Goal: Check status: Check status

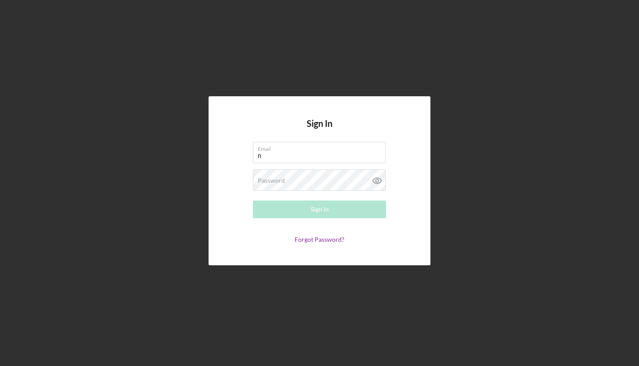
type input "[EMAIL_ADDRESS][DOMAIN_NAME]"
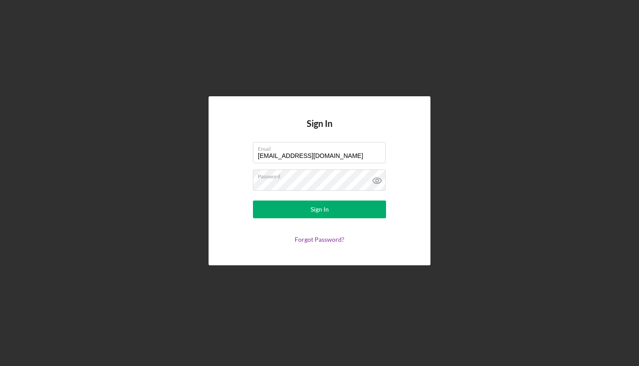
click at [319, 209] on div "Sign In" at bounding box center [320, 210] width 18 height 18
click at [313, 209] on div "Sign In" at bounding box center [320, 210] width 18 height 18
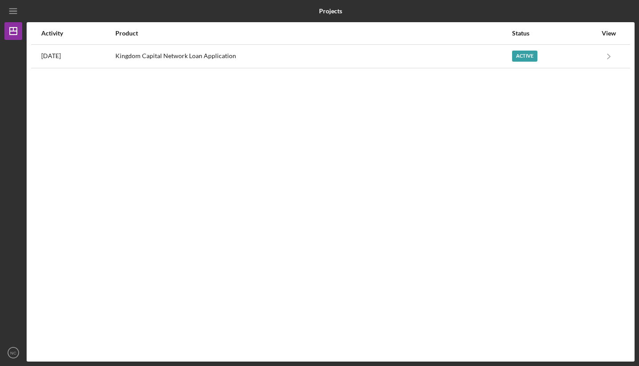
click at [606, 58] on icon "Icon/Navigate" at bounding box center [610, 56] width 20 height 20
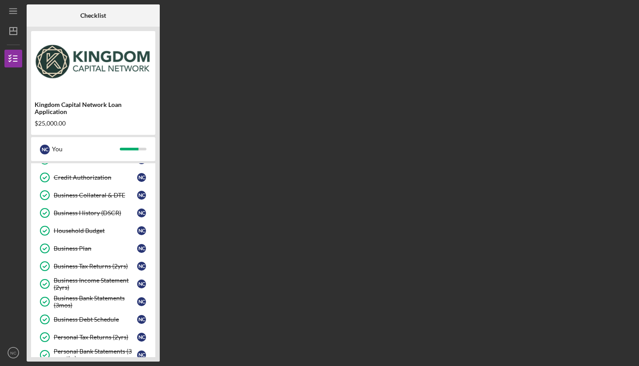
scroll to position [213, 0]
